Goal: Task Accomplishment & Management: Manage account settings

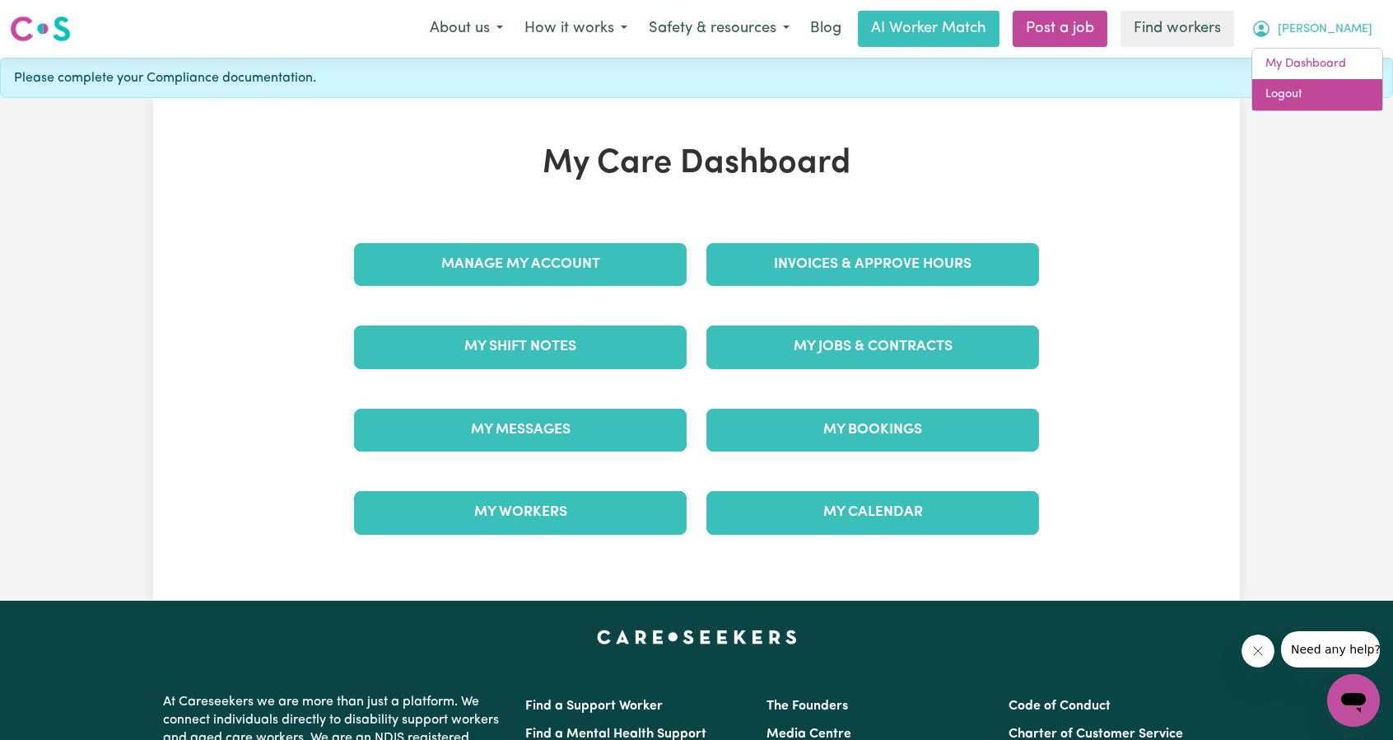
click at [1280, 100] on link "Logout" at bounding box center [1318, 94] width 130 height 31
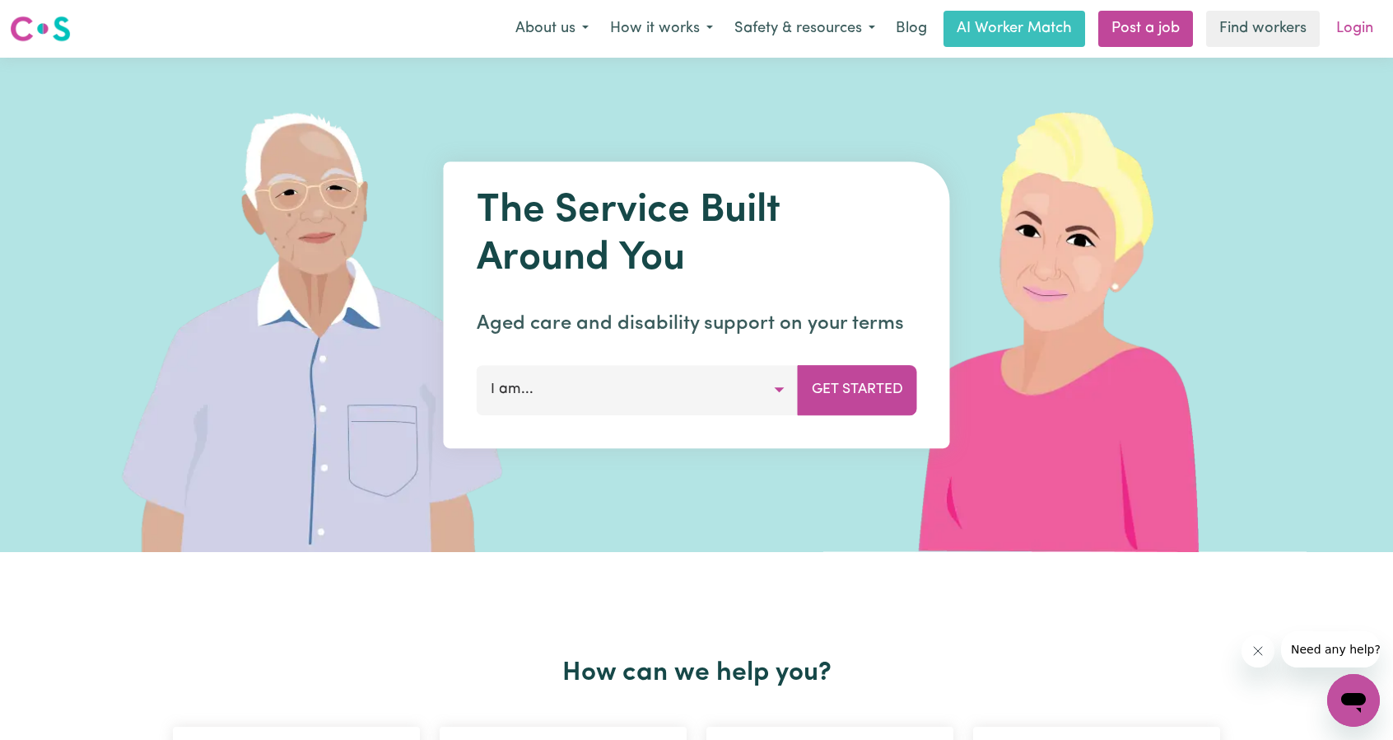
click at [1351, 40] on link "Login" at bounding box center [1355, 29] width 57 height 36
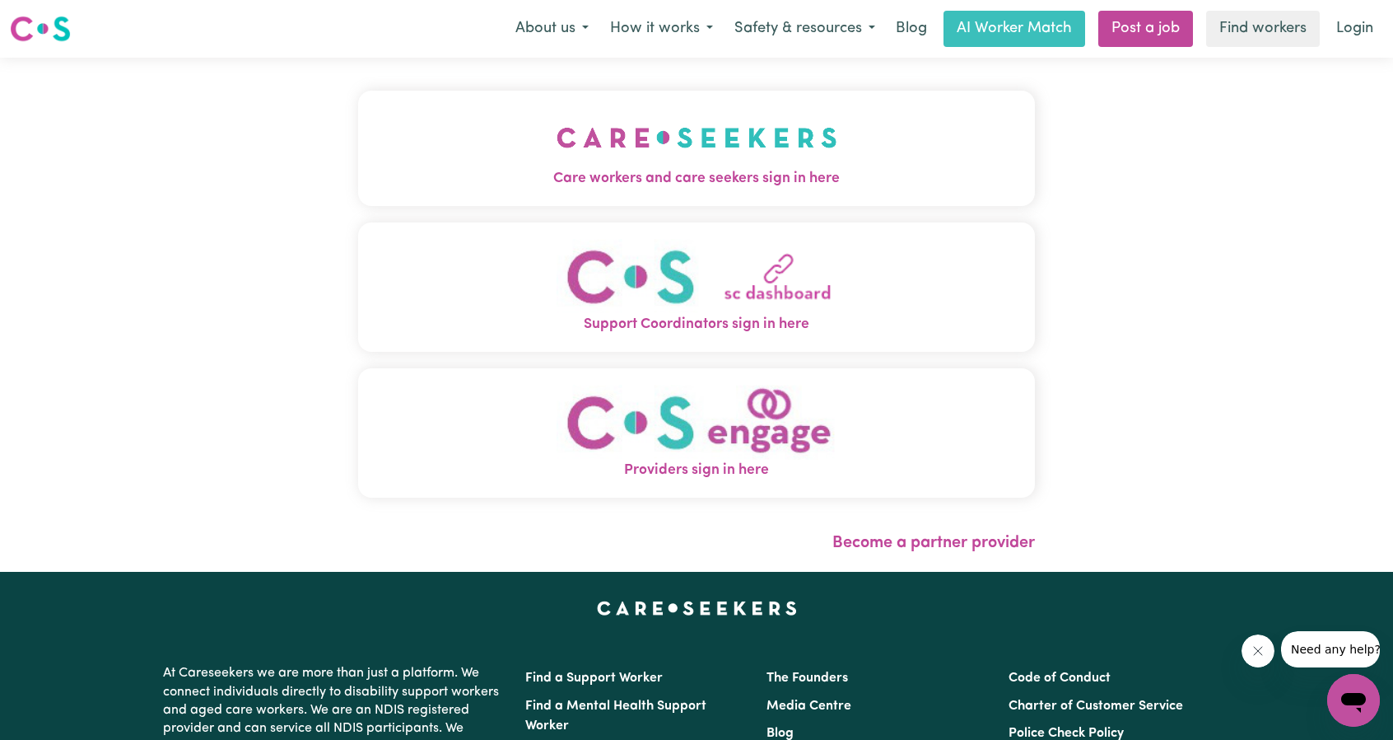
click at [713, 170] on span "Care workers and care seekers sign in here" at bounding box center [696, 178] width 677 height 21
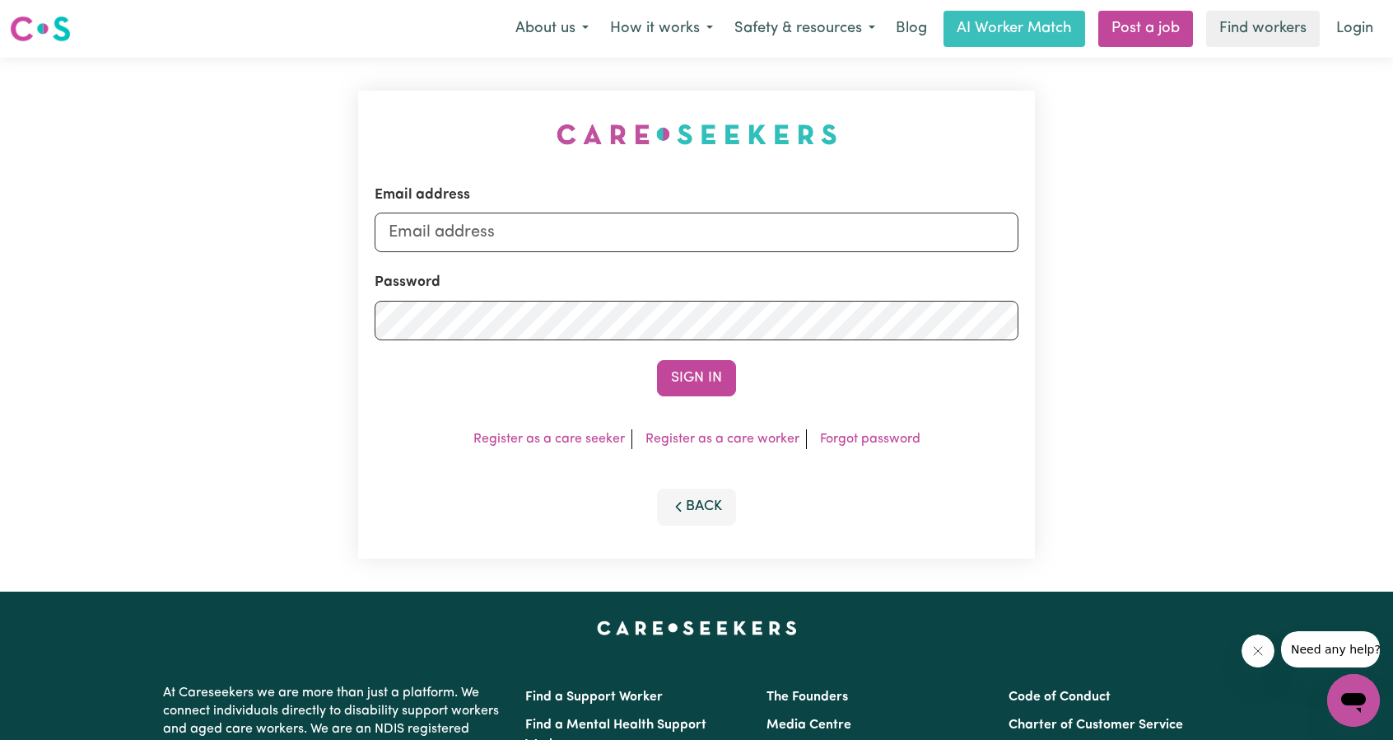
click at [674, 211] on div "Email address" at bounding box center [697, 218] width 644 height 68
click at [652, 240] on input "Email address" at bounding box center [697, 232] width 644 height 40
drag, startPoint x: 485, startPoint y: 233, endPoint x: 871, endPoint y: 268, distance: 387.8
click at [843, 266] on form "Email address [EMAIL_ADDRESS][PERSON_NAME][DOMAIN_NAME] Password Sign In" at bounding box center [697, 290] width 644 height 212
type input "[EMAIL_ADDRESS][DOMAIN_NAME]"
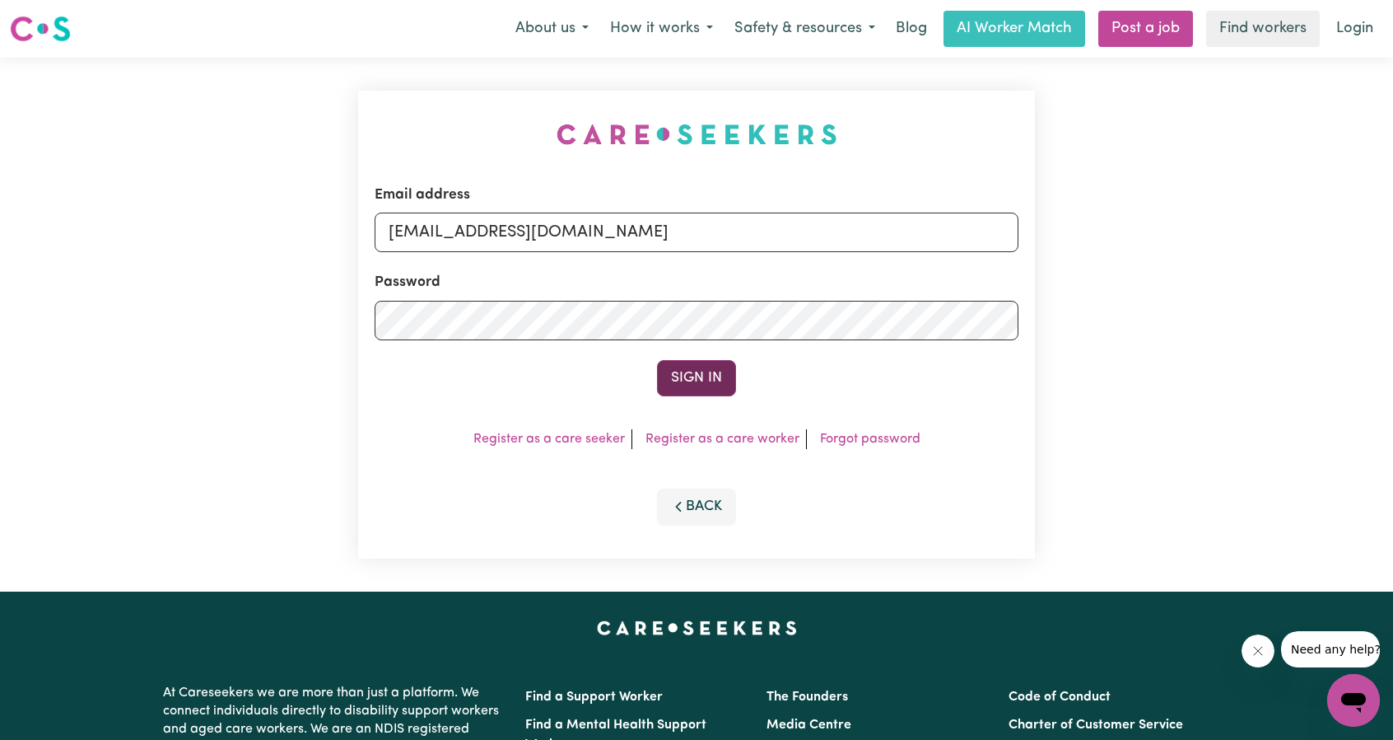
click at [725, 361] on button "Sign In" at bounding box center [696, 378] width 79 height 36
